Goal: Transaction & Acquisition: Obtain resource

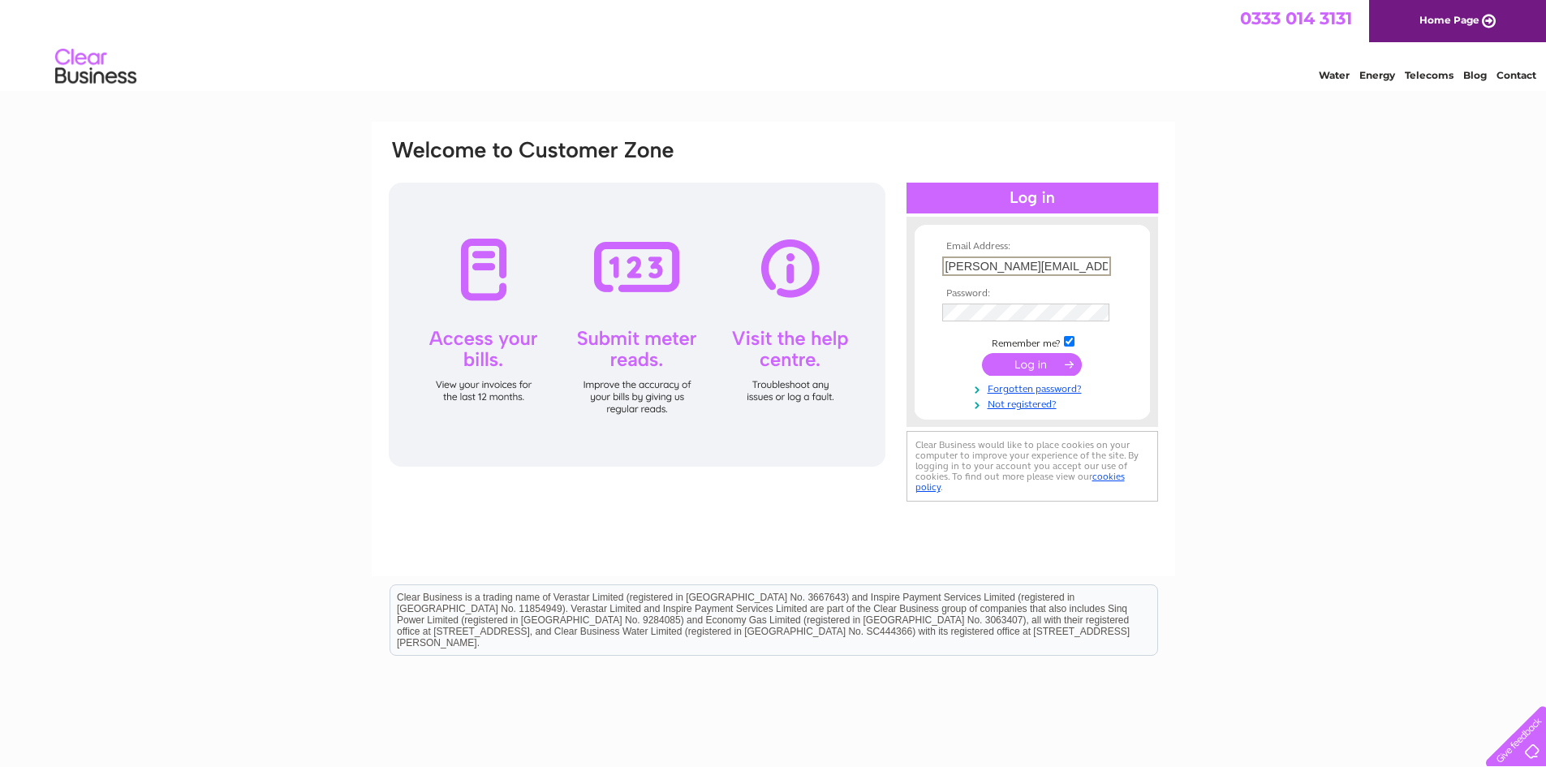
click at [1016, 269] on input "william@sanadog.com" at bounding box center [1026, 265] width 169 height 19
type input "william@frescodog.co.uk"
click at [1030, 368] on input "submit" at bounding box center [1032, 362] width 100 height 23
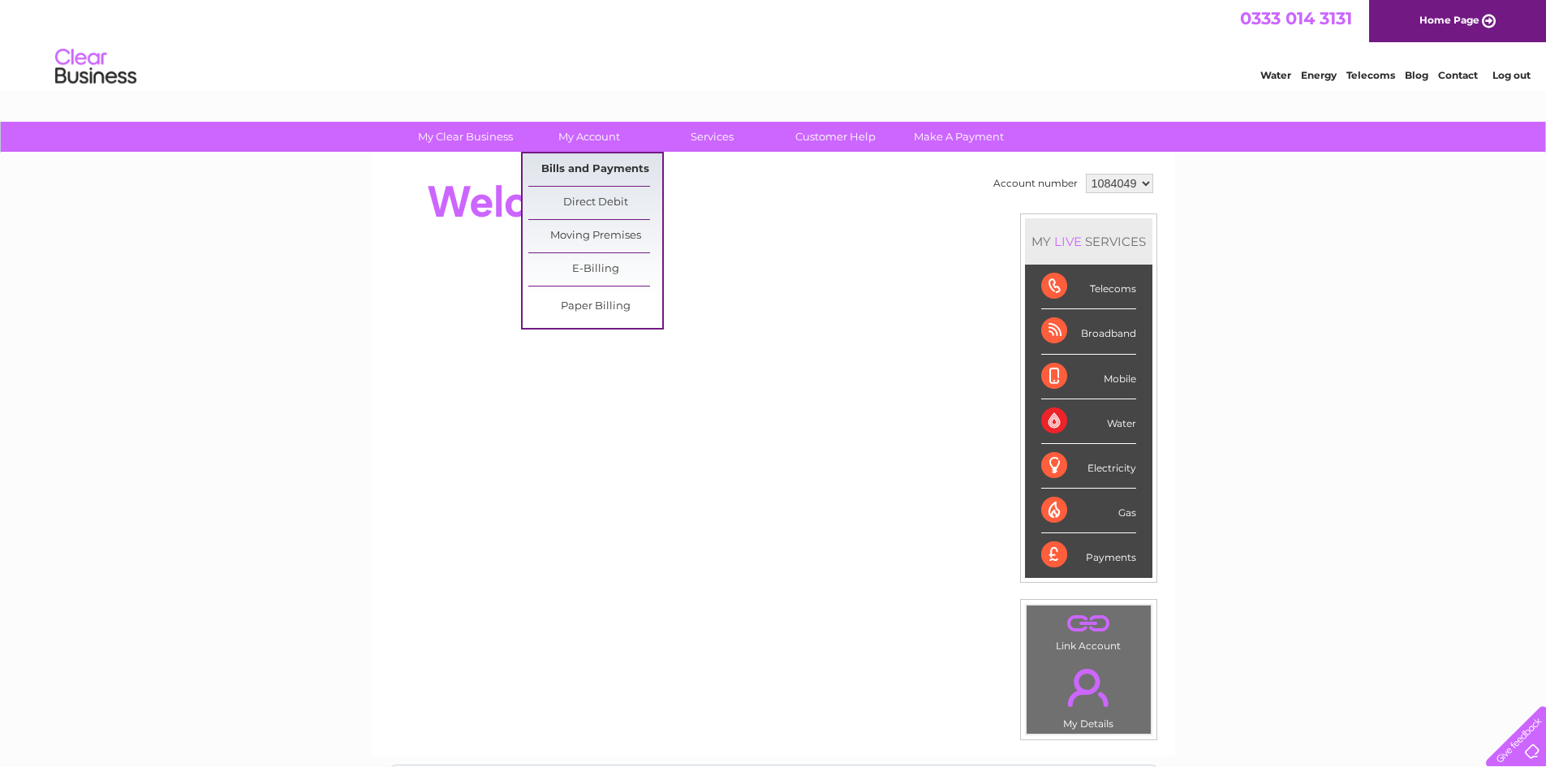
click at [594, 172] on link "Bills and Payments" at bounding box center [595, 169] width 134 height 32
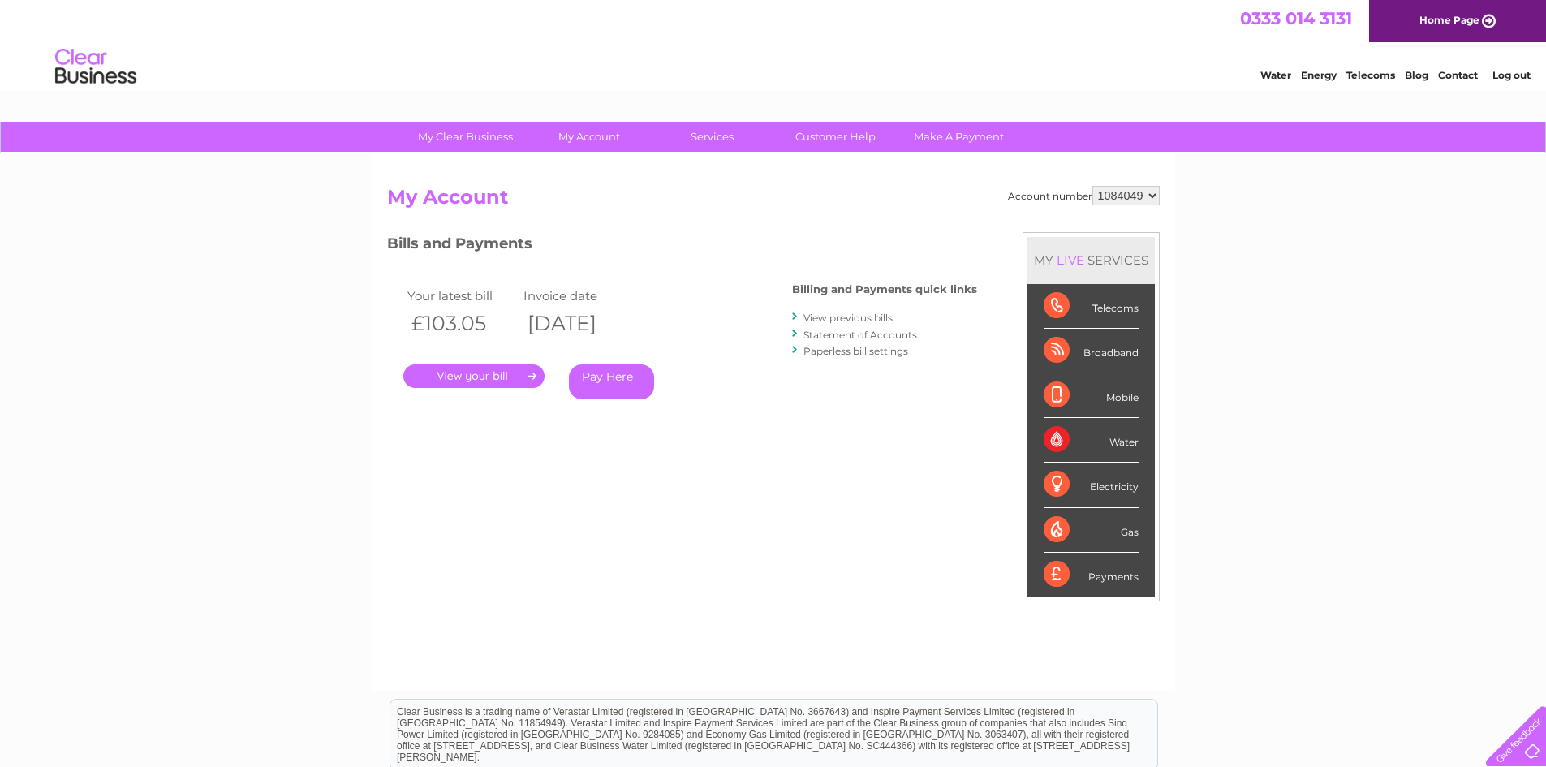
click at [852, 318] on link "View previous bills" at bounding box center [847, 318] width 89 height 12
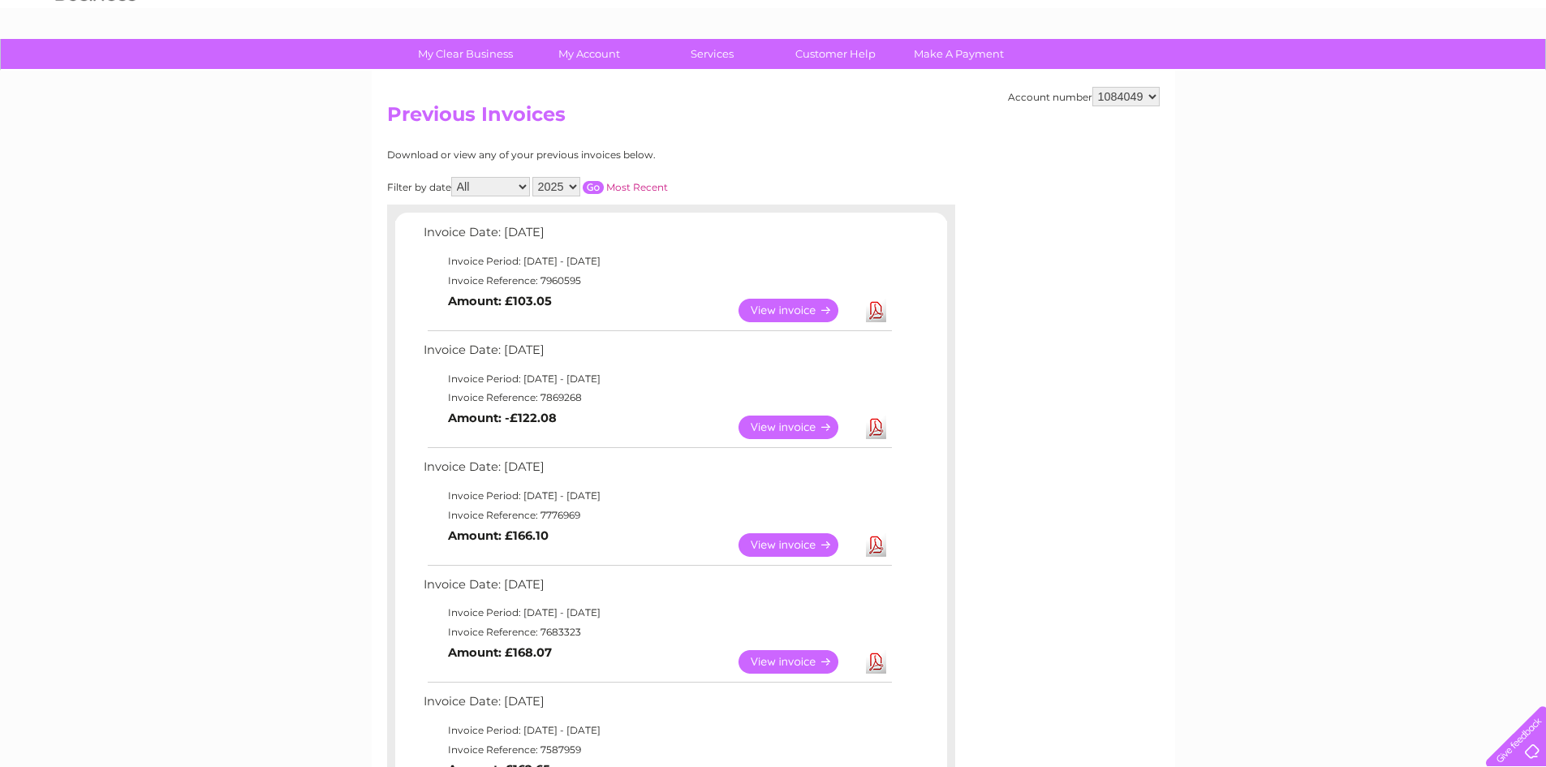
scroll to position [28, 0]
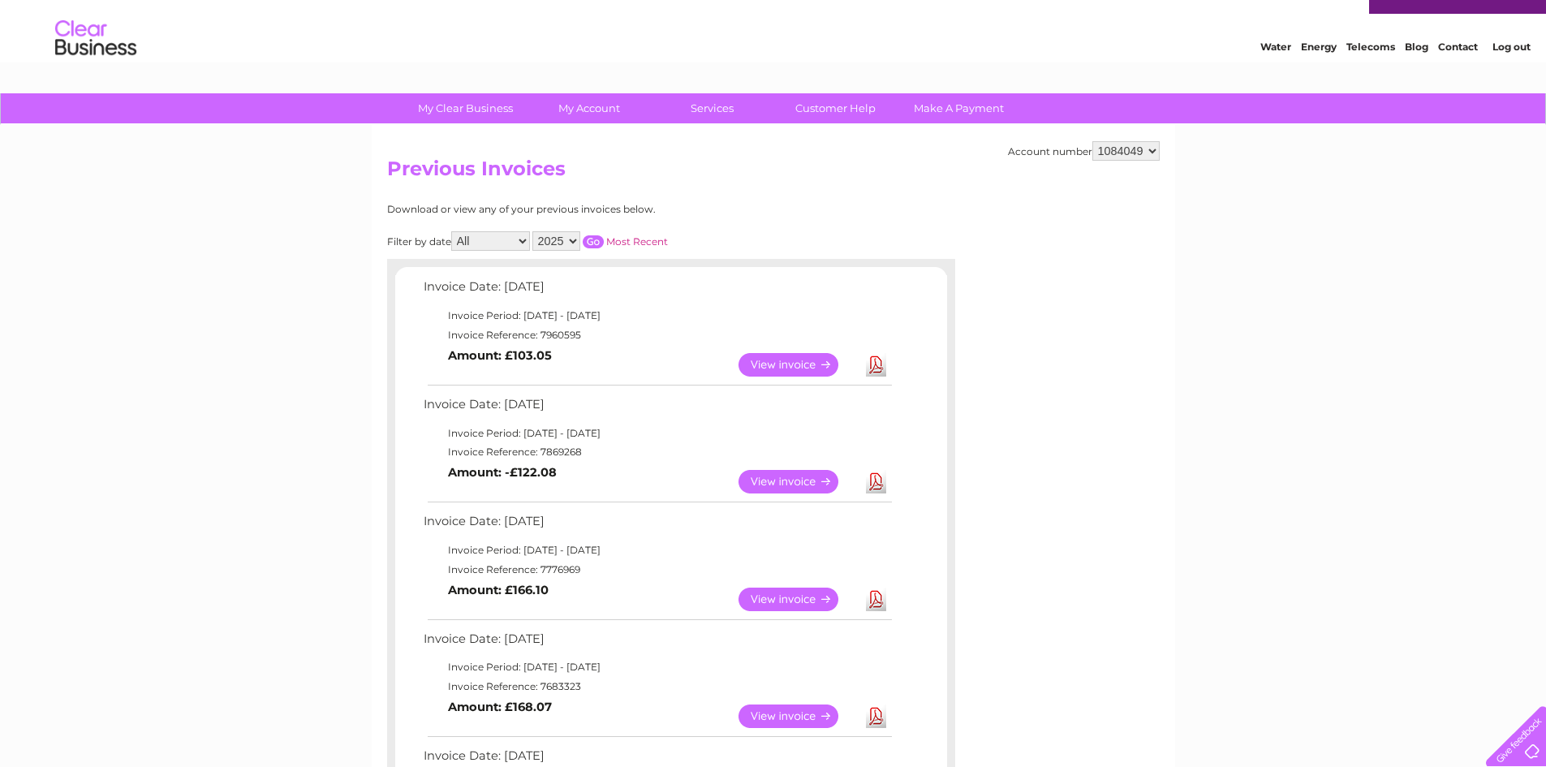
click at [544, 246] on select "2025 2024 2023 2022" at bounding box center [556, 240] width 48 height 19
select select "2024"
click at [534, 231] on select "2025 2024 2023 2022" at bounding box center [556, 240] width 48 height 19
click at [591, 240] on input "button" at bounding box center [593, 241] width 21 height 13
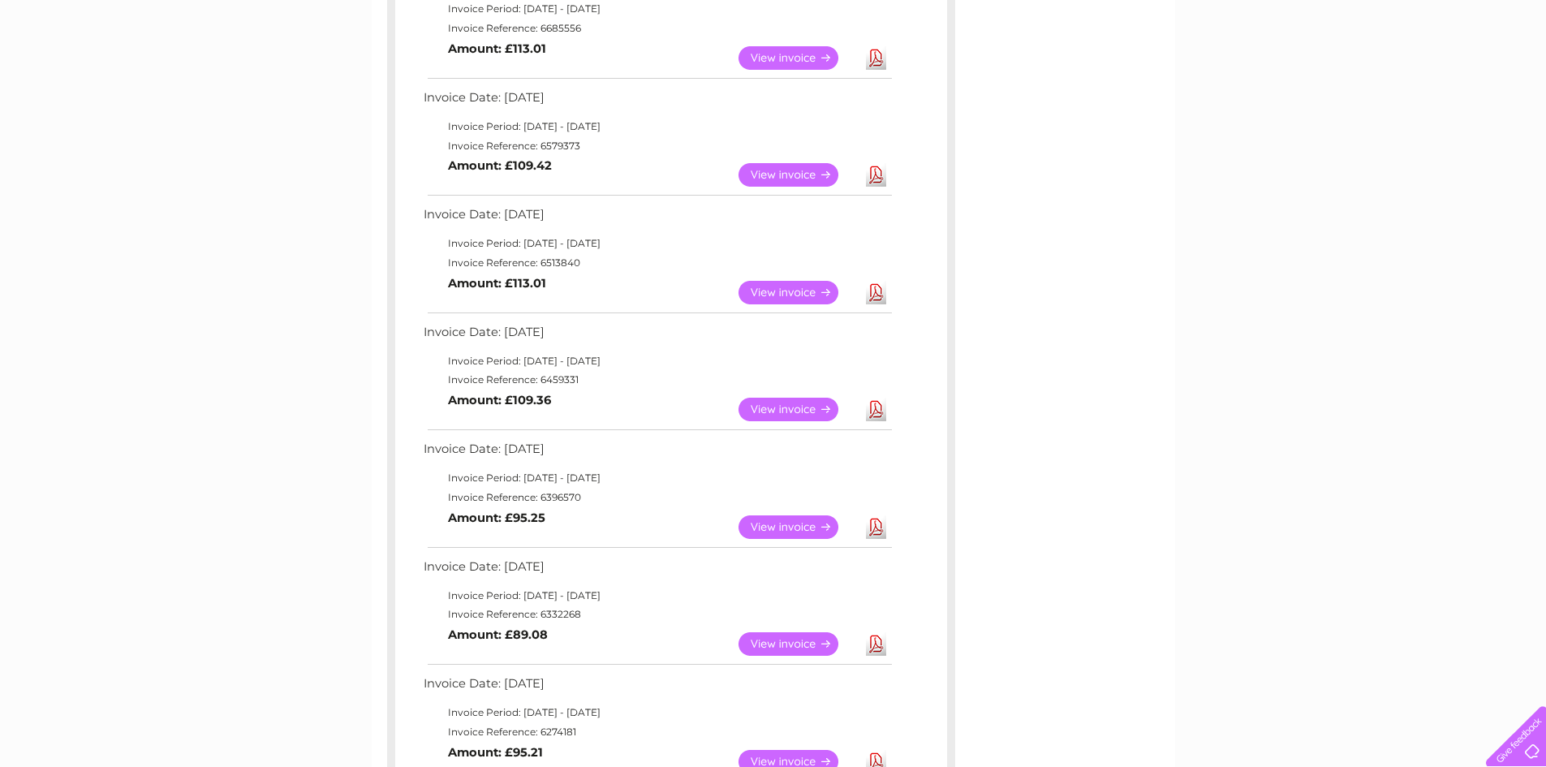
scroll to position [759, 0]
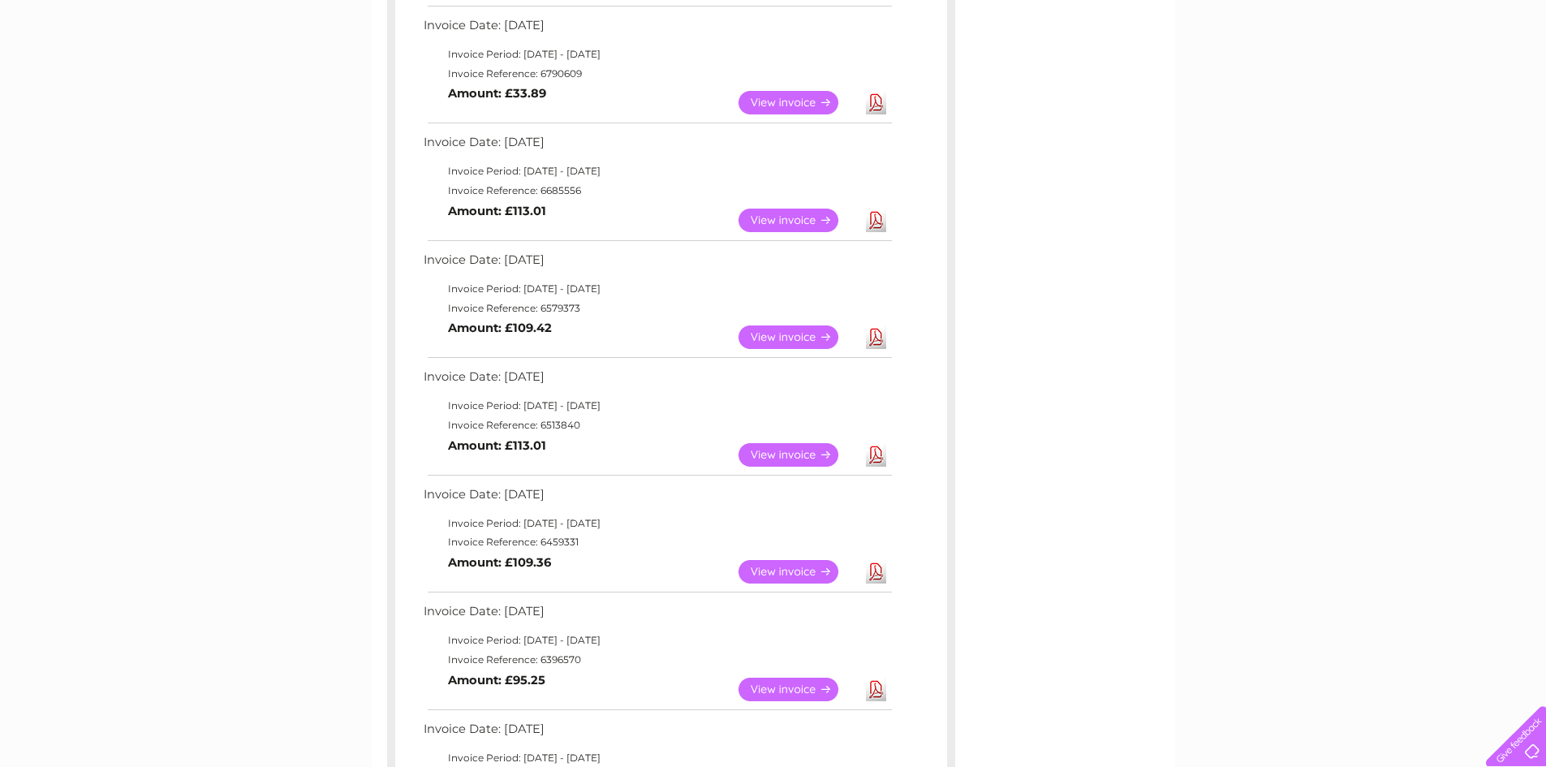
click at [774, 452] on link "View" at bounding box center [797, 455] width 119 height 24
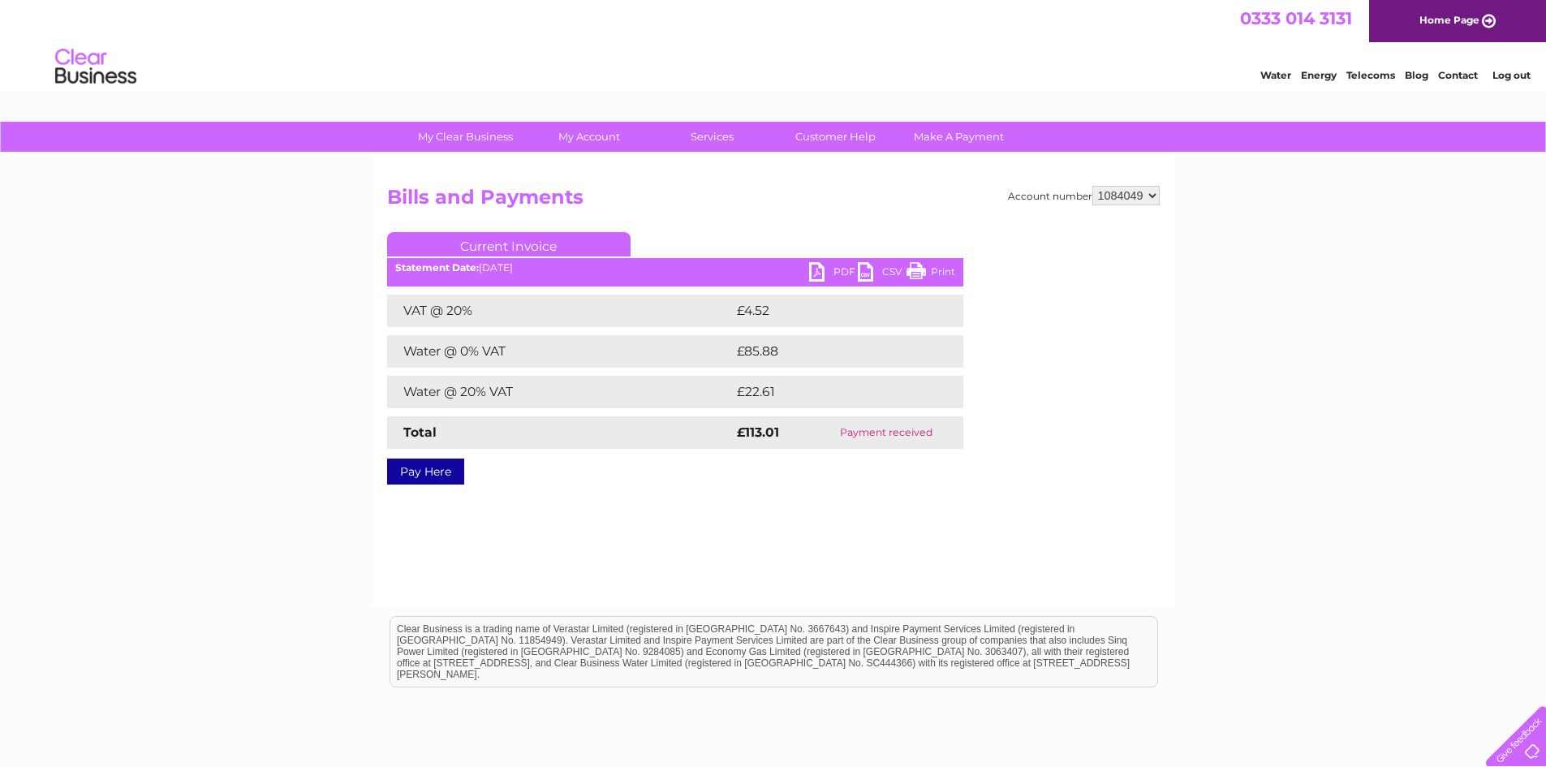
click at [817, 264] on link "PDF" at bounding box center [833, 274] width 49 height 24
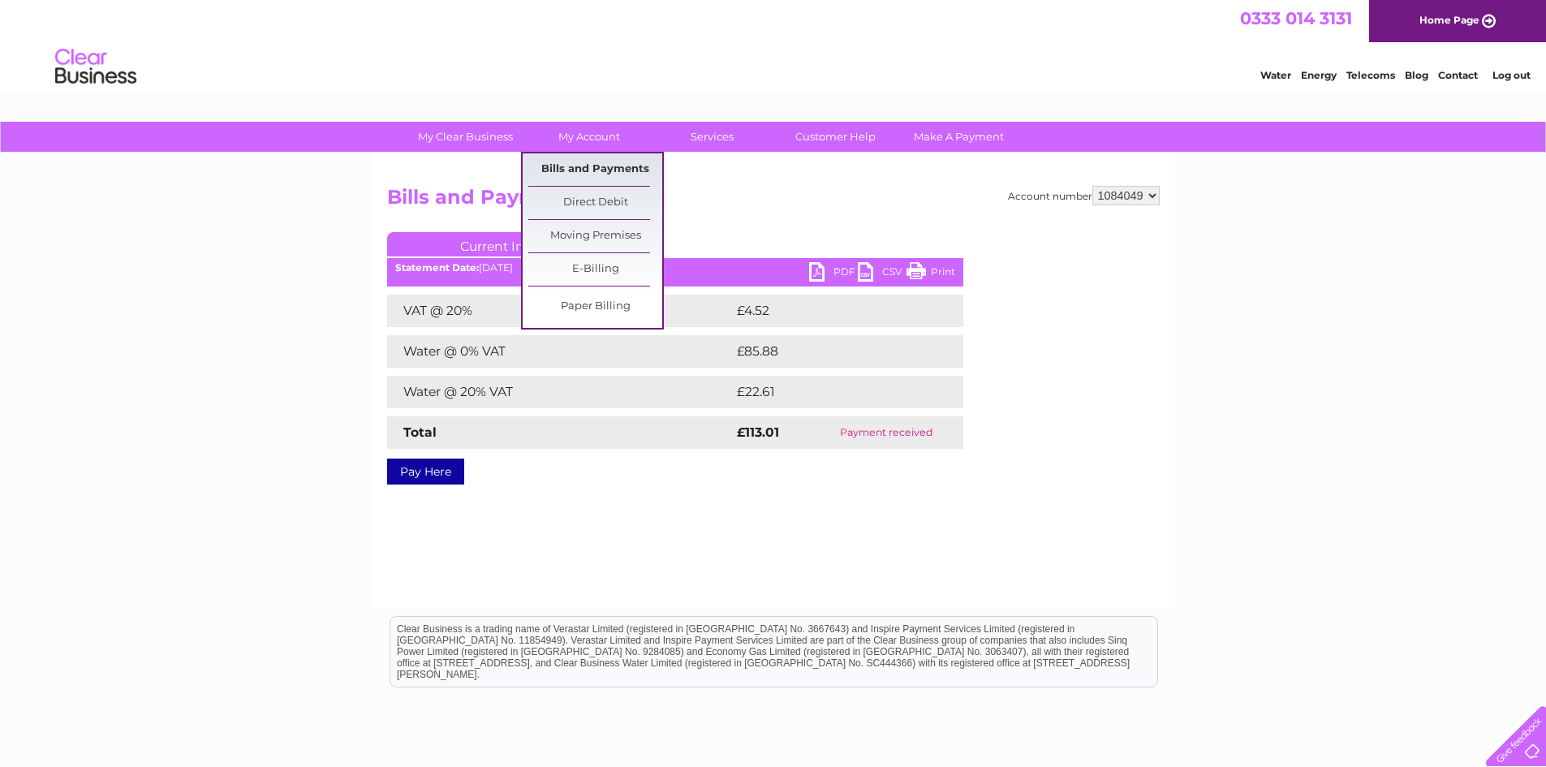
click at [587, 163] on link "Bills and Payments" at bounding box center [595, 169] width 134 height 32
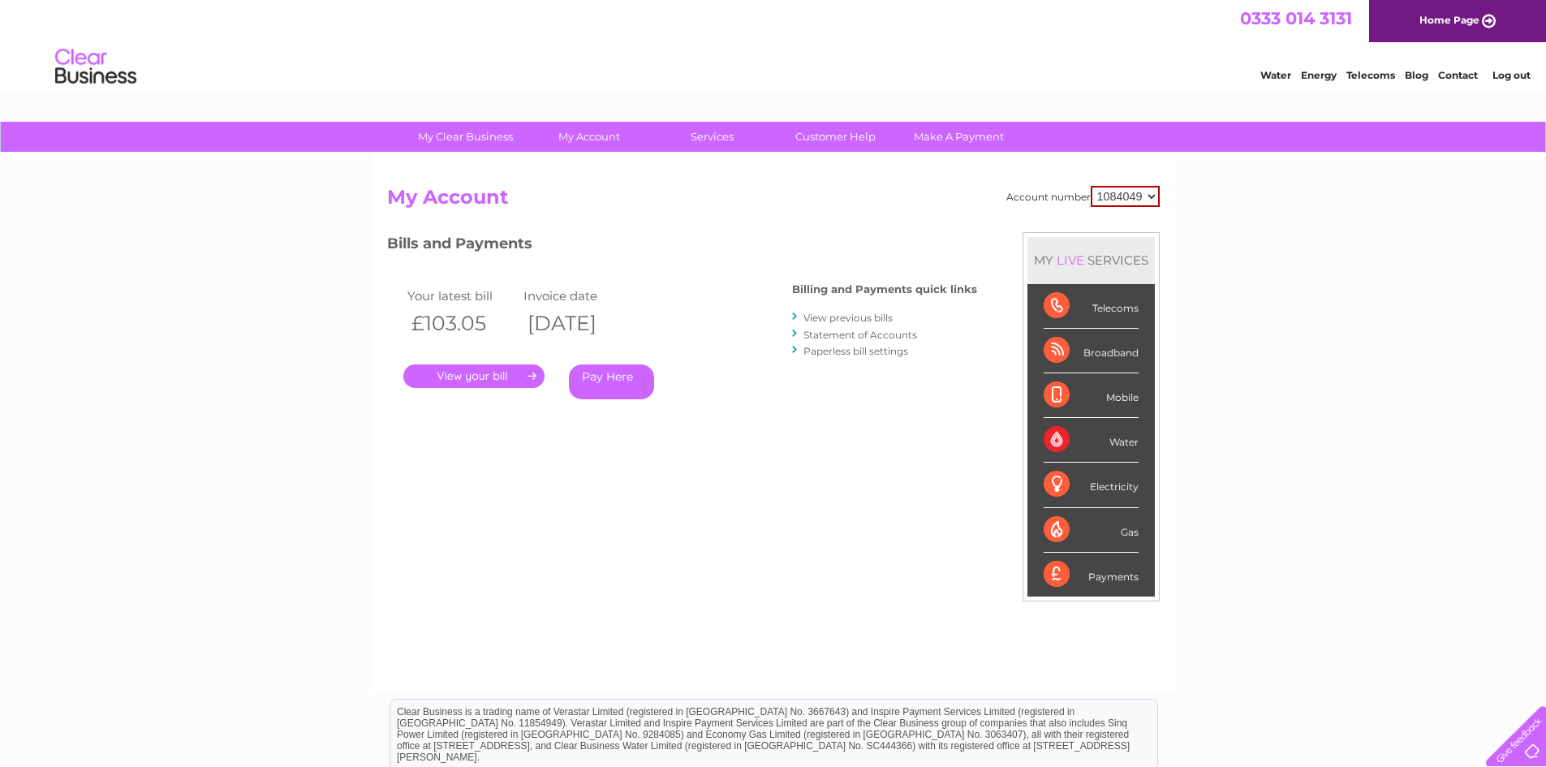
click at [484, 374] on link "." at bounding box center [473, 376] width 141 height 24
